Goal: Find specific page/section: Find specific page/section

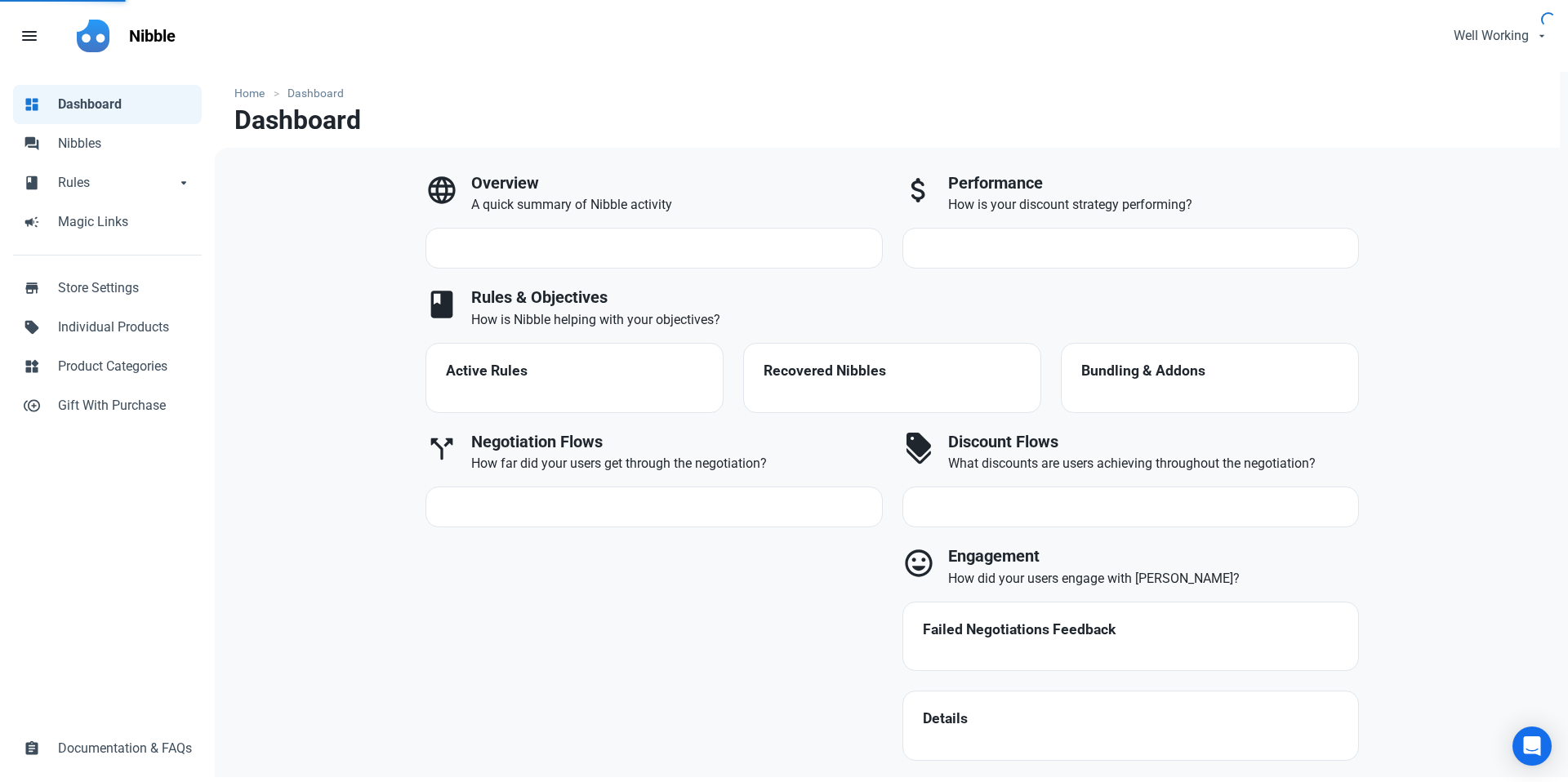
select select "7d"
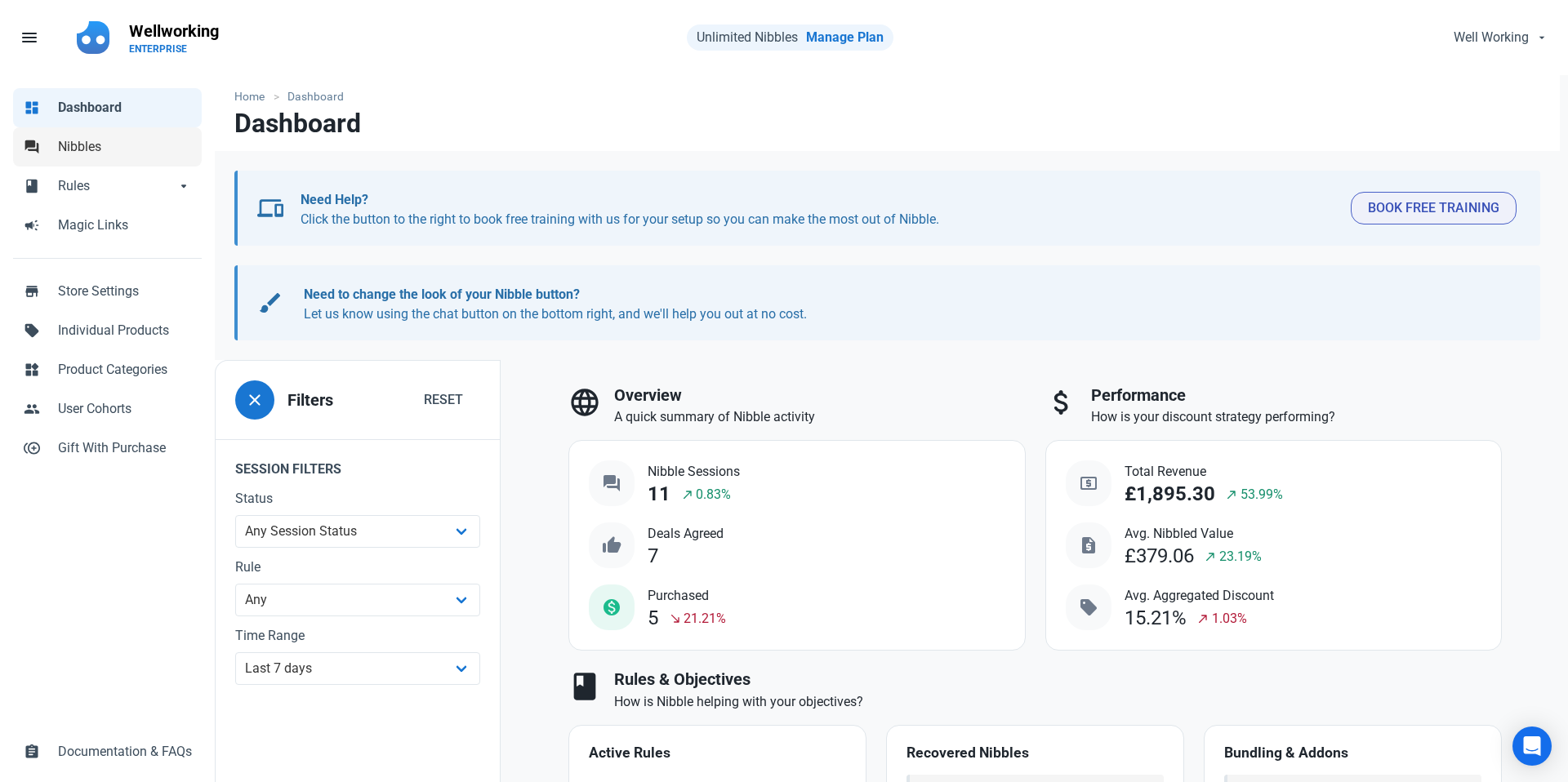
click at [76, 138] on span "Nibbles" at bounding box center [125, 147] width 134 height 20
